Goal: Check status: Check status

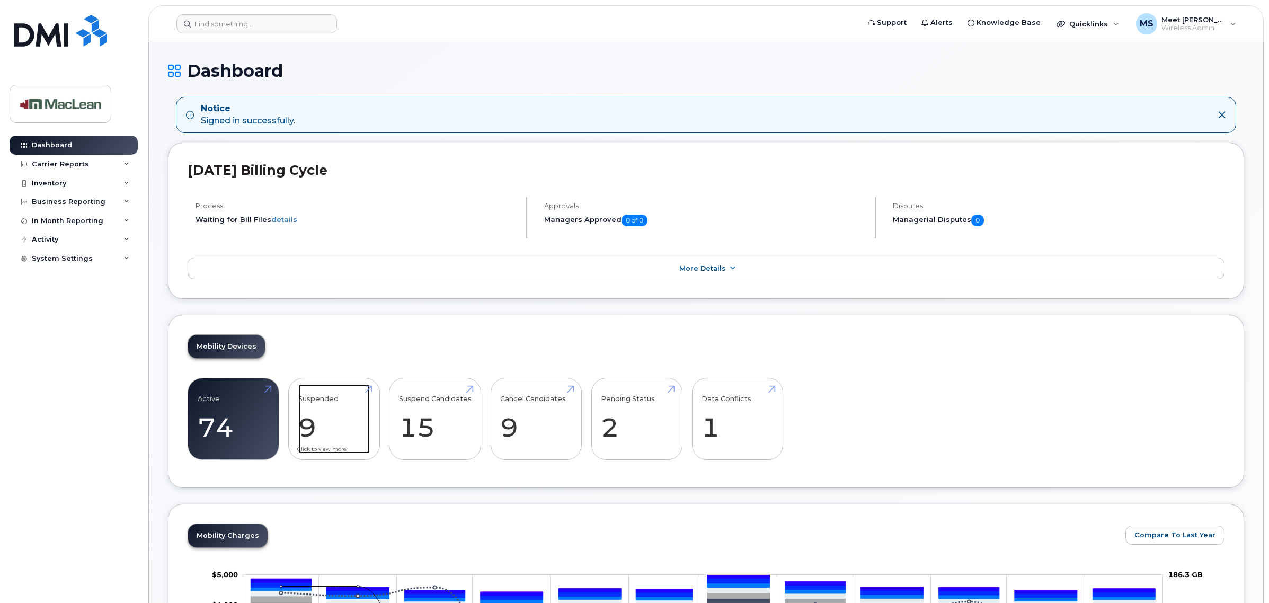
click at [324, 426] on link "Suspended 9 -18%" at bounding box center [334, 419] width 72 height 70
click at [213, 407] on link "Active 74 -20%" at bounding box center [234, 419] width 72 height 70
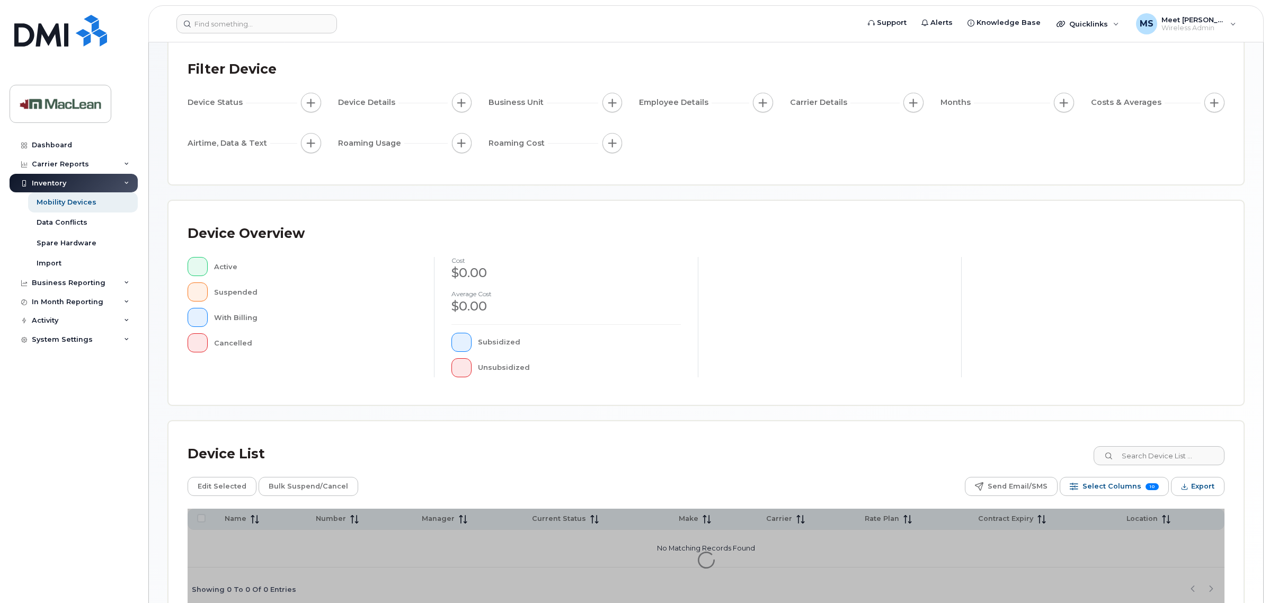
scroll to position [126, 0]
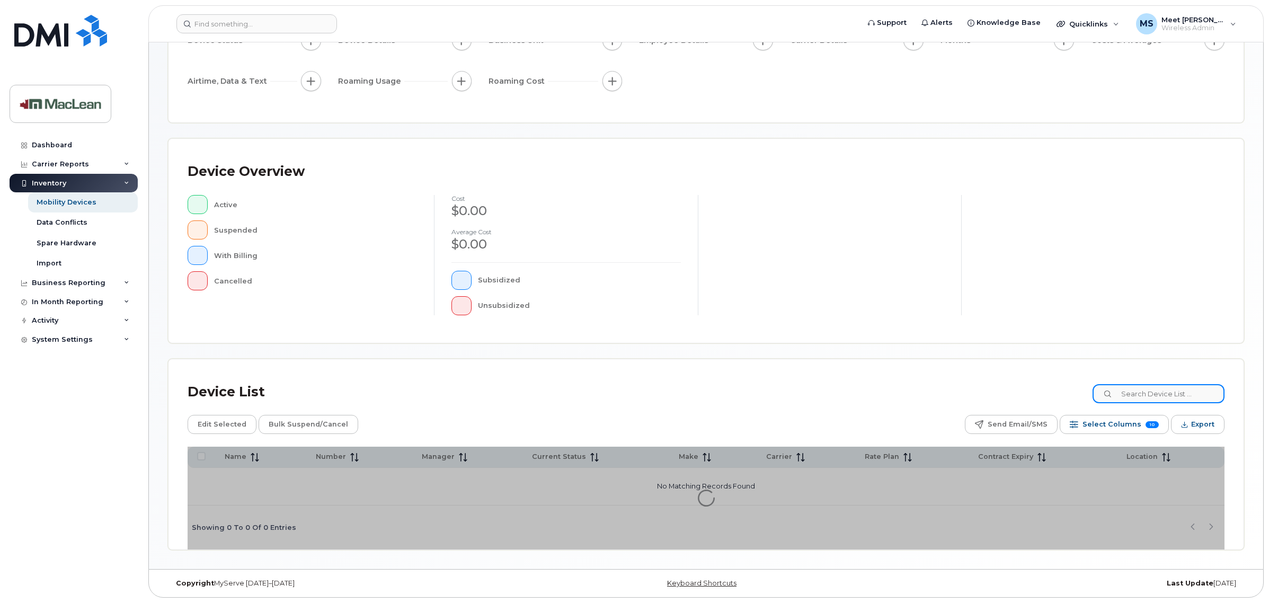
click at [1154, 385] on input at bounding box center [1158, 393] width 132 height 19
type input "spare"
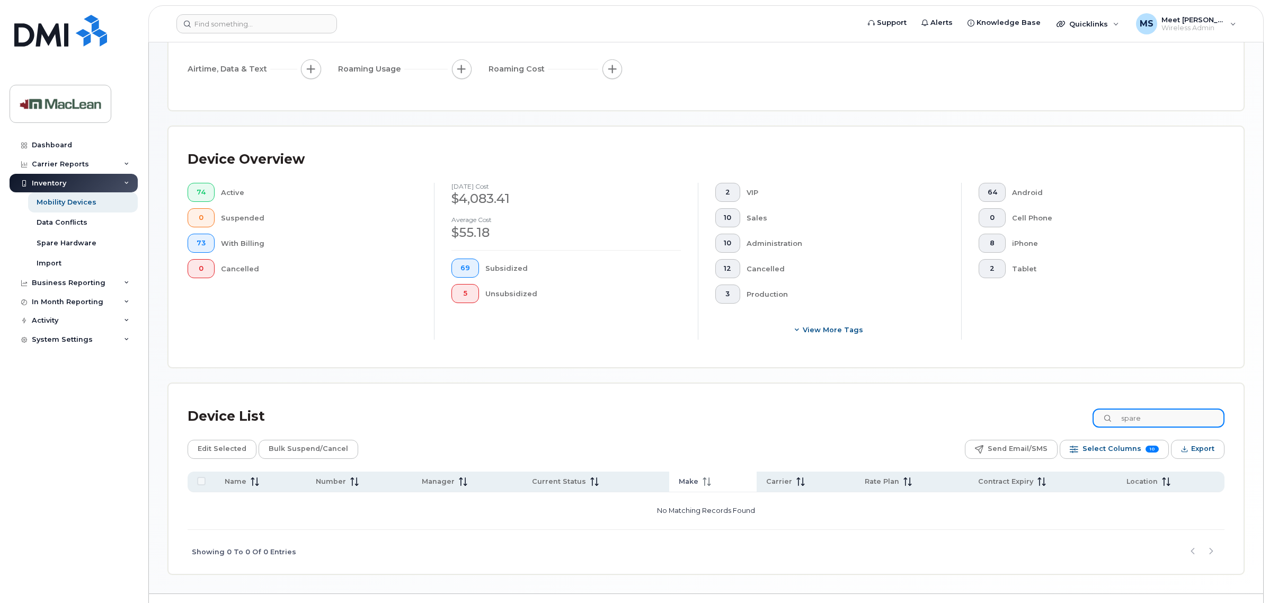
scroll to position [181, 0]
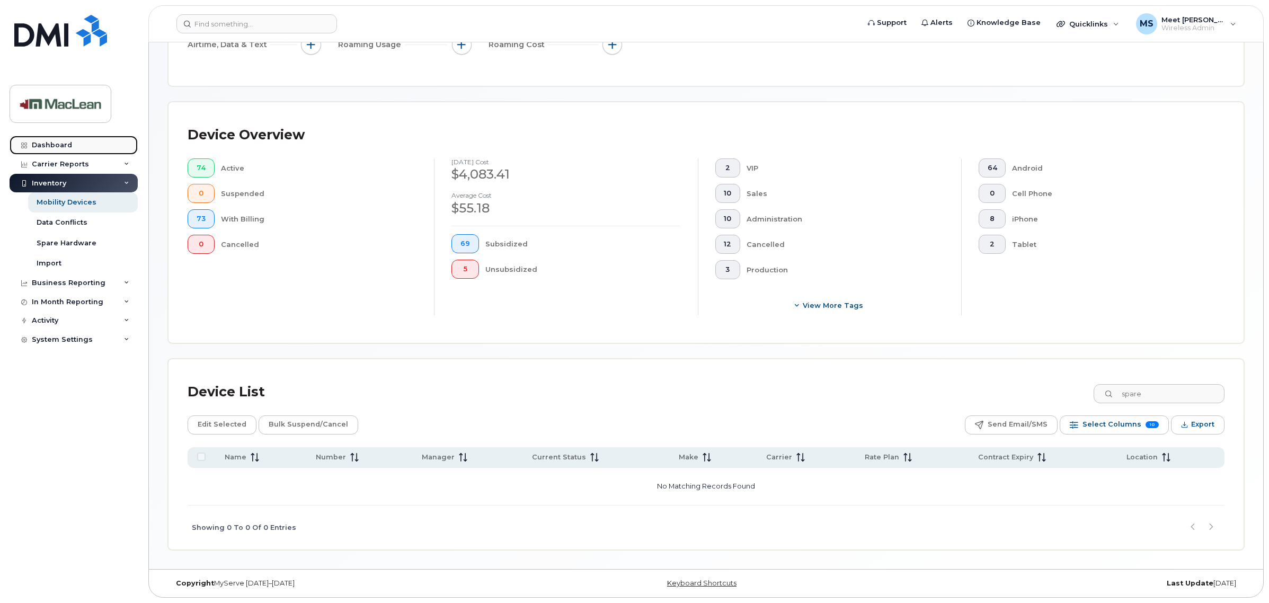
click at [64, 145] on div "Dashboard" at bounding box center [52, 145] width 40 height 8
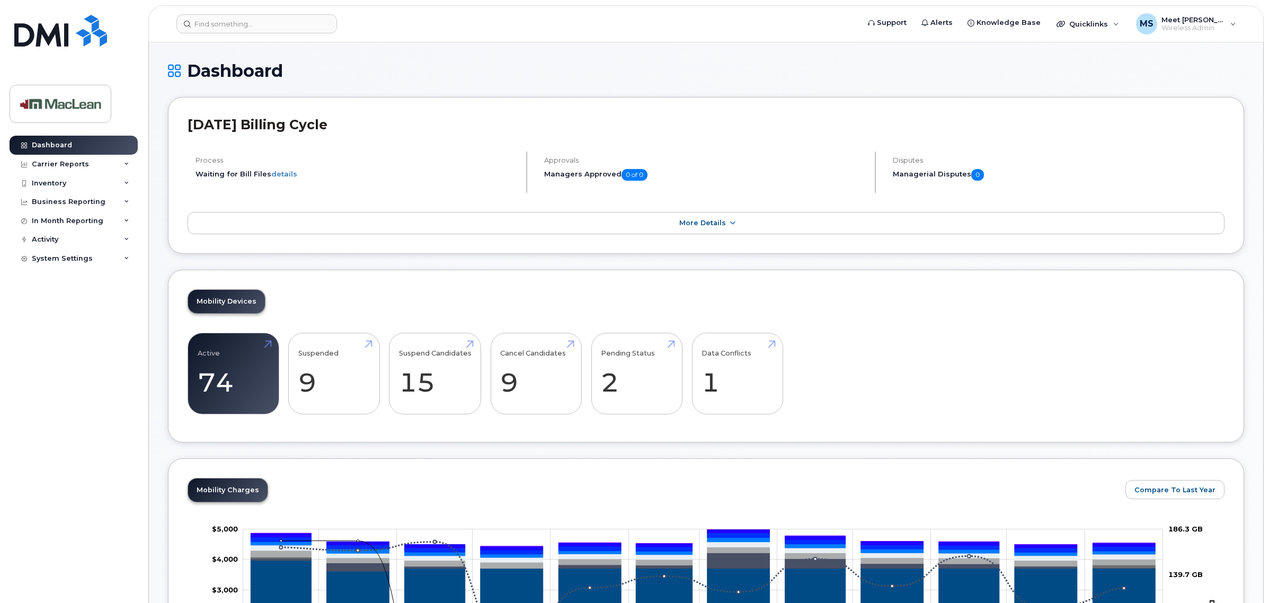
click at [314, 303] on div "Mobility Devices Active 74 -20% Suspended 9 -18% Suspend Candidates 15 Cancel C…" at bounding box center [706, 356] width 1076 height 173
click at [337, 369] on link "Suspended 9 -18%" at bounding box center [334, 374] width 72 height 70
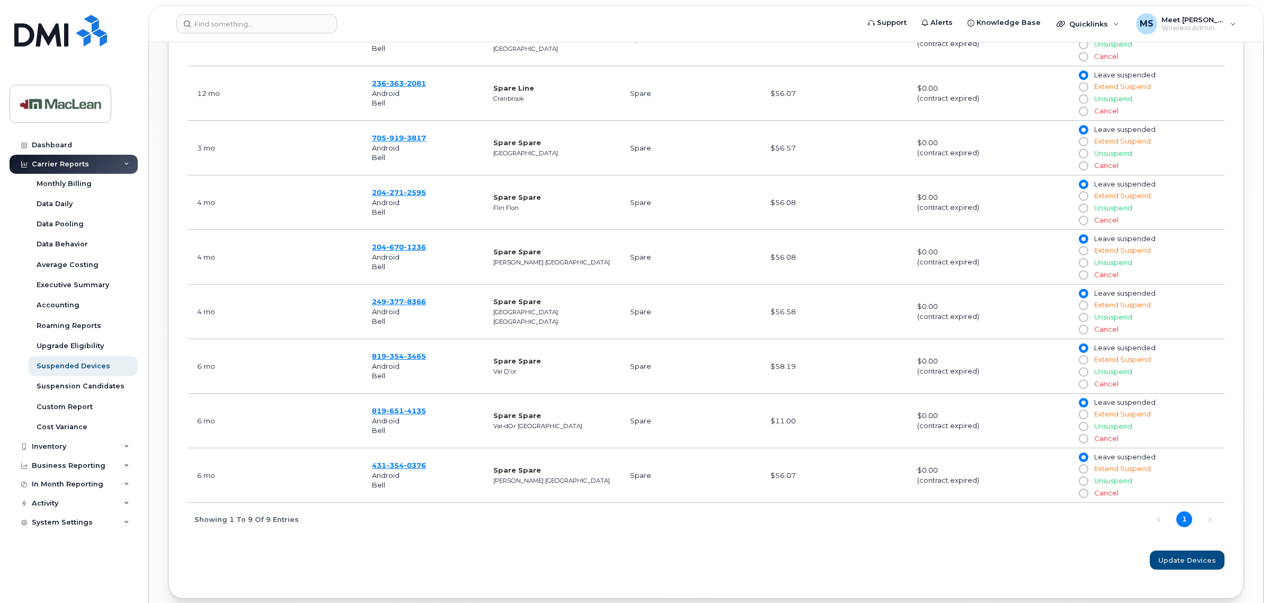
scroll to position [530, 0]
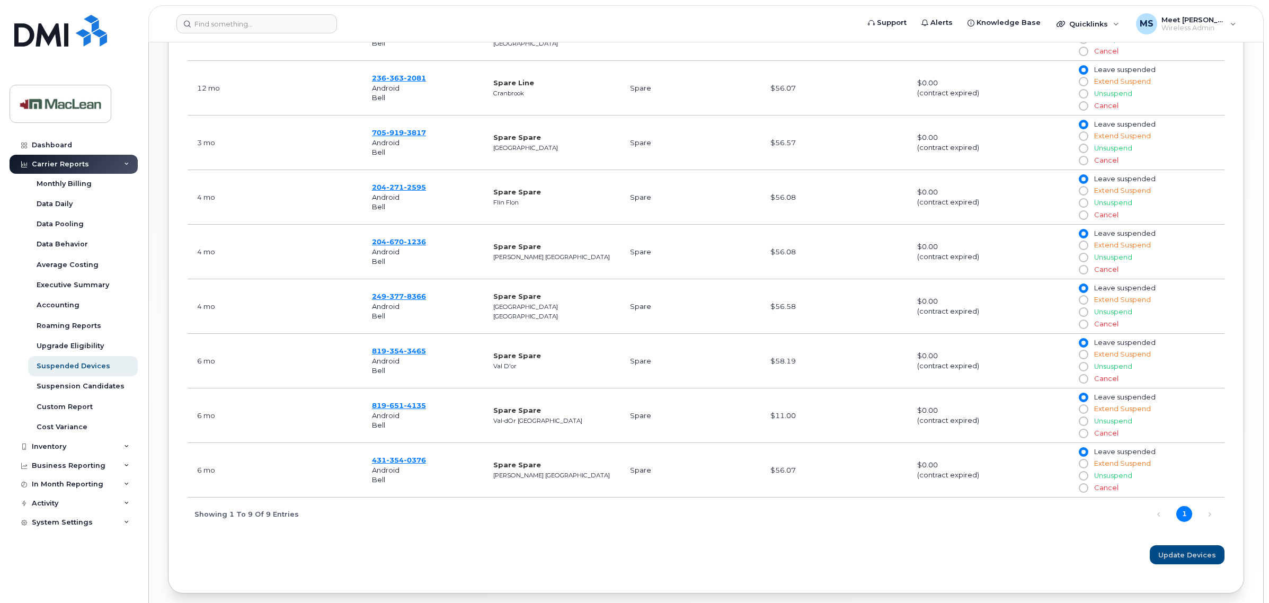
drag, startPoint x: 671, startPoint y: 429, endPoint x: 568, endPoint y: 540, distance: 151.5
click at [566, 536] on div "Months Suspended Number Name Business Unit Recent Invoice Contract Balance 11 m…" at bounding box center [706, 244] width 1037 height 583
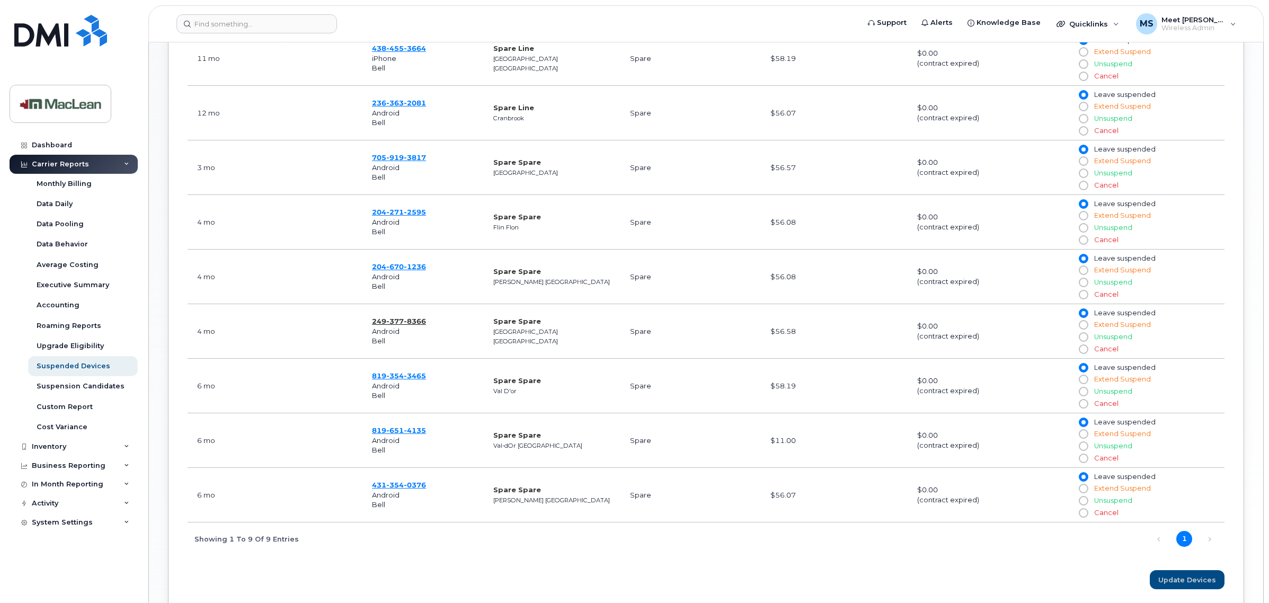
scroll to position [394, 0]
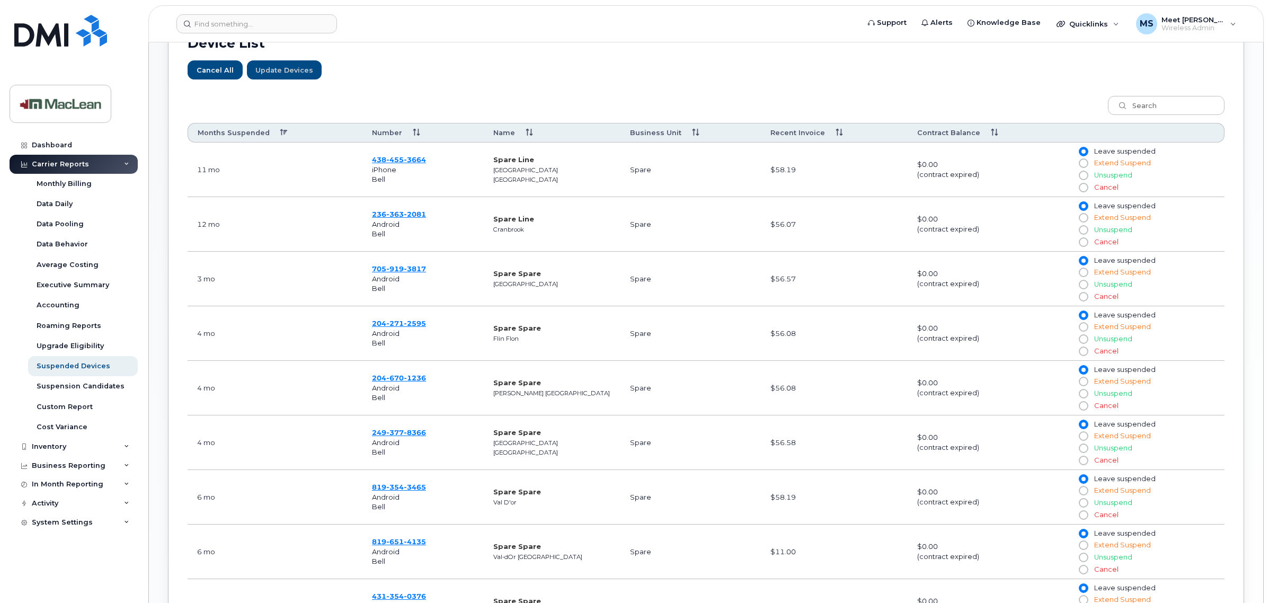
drag, startPoint x: 409, startPoint y: 321, endPoint x: 274, endPoint y: 313, distance: 135.4
click at [274, 306] on td "3 mo" at bounding box center [275, 279] width 175 height 55
click at [404, 327] on span "271" at bounding box center [415, 323] width 22 height 8
